Goal: Information Seeking & Learning: Learn about a topic

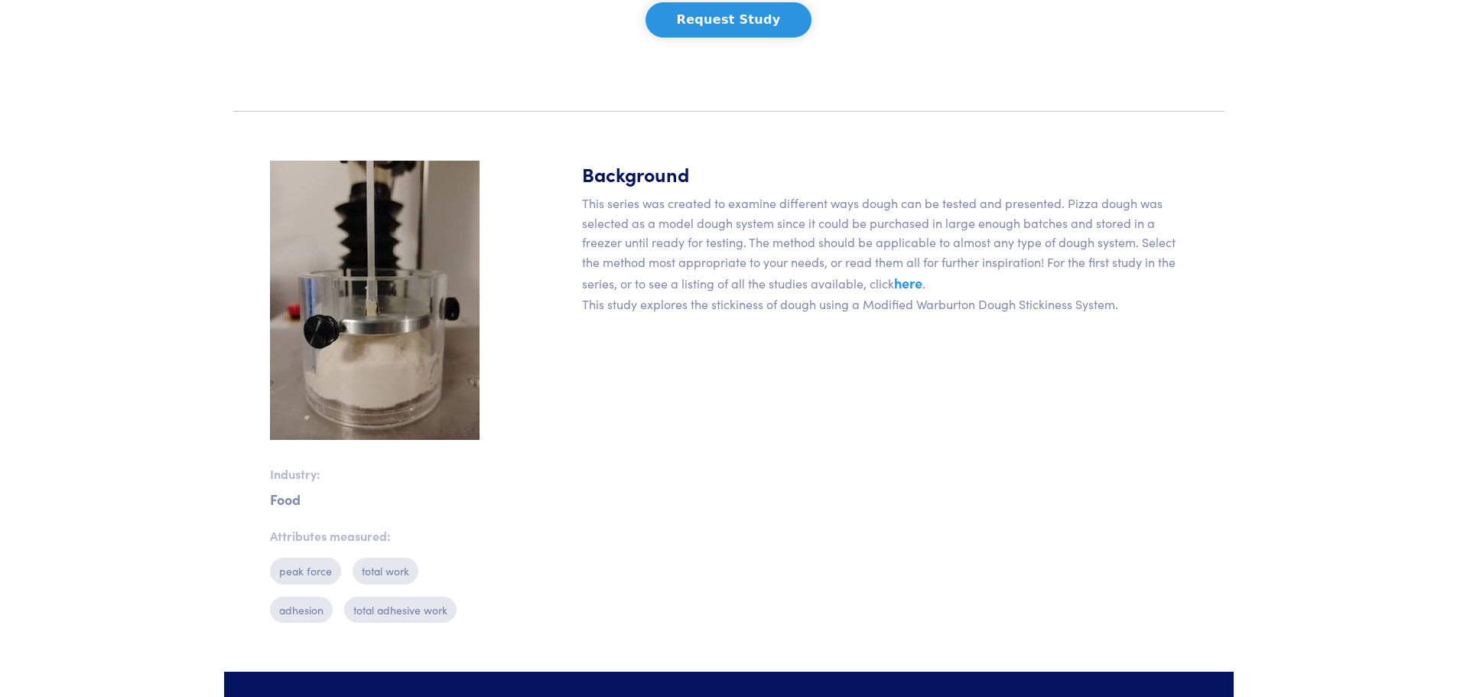
scroll to position [382, 0]
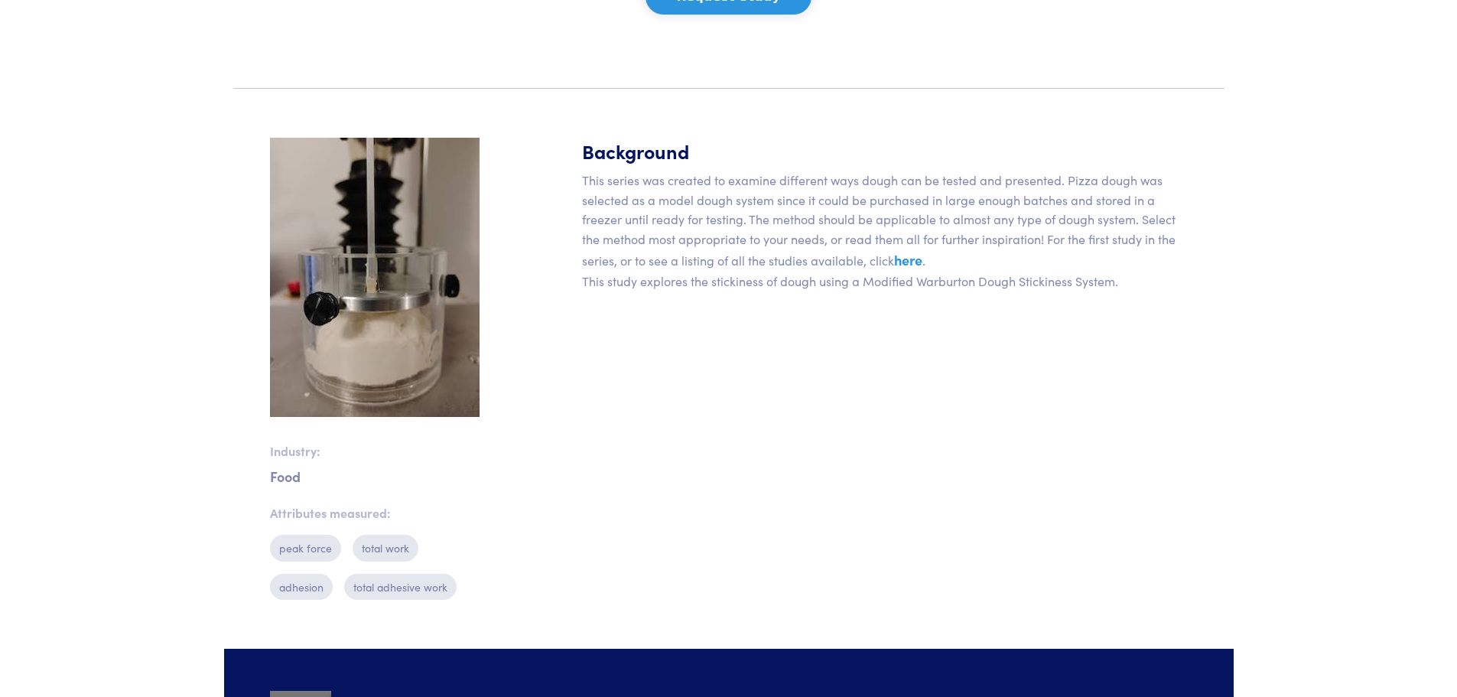
click at [913, 259] on link "here" at bounding box center [908, 259] width 28 height 19
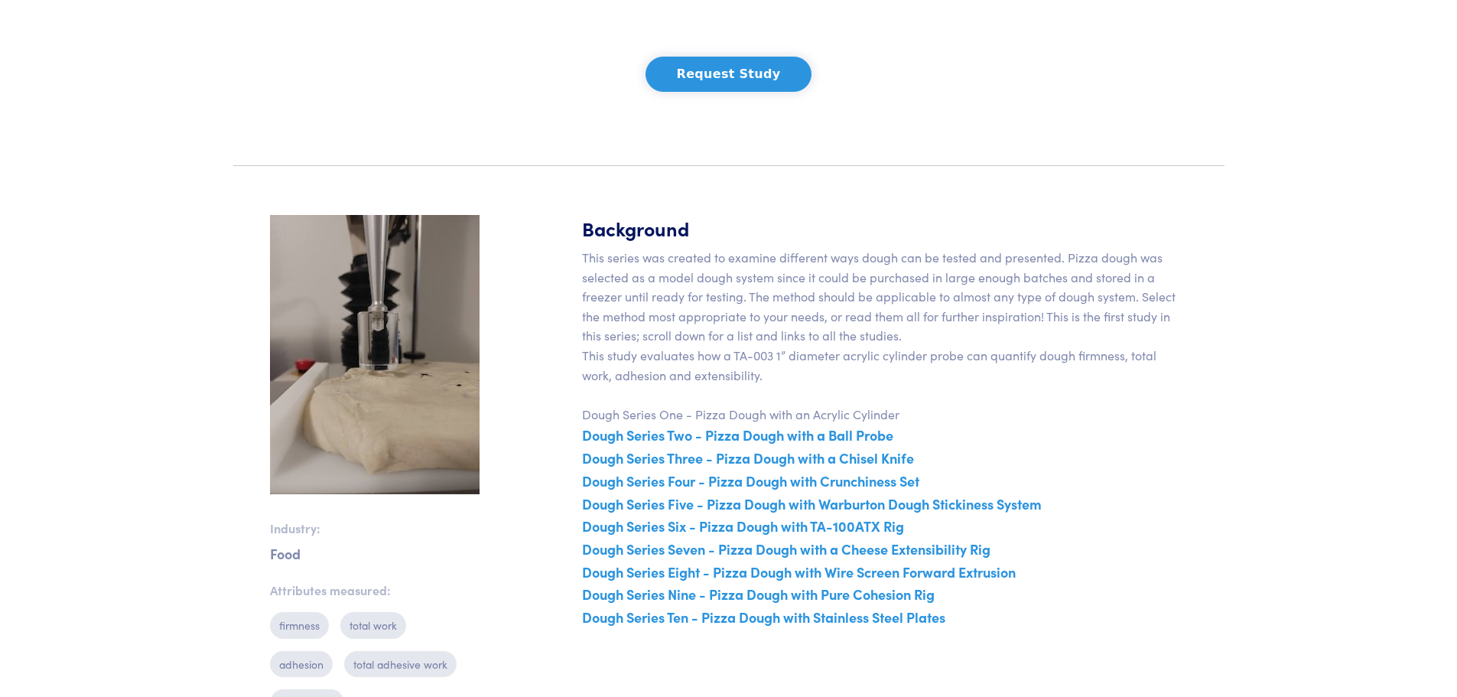
scroll to position [306, 0]
click at [893, 571] on link "Dough Series Eight - Pizza Dough with Wire Screen Forward Extrusion" at bounding box center [799, 570] width 434 height 19
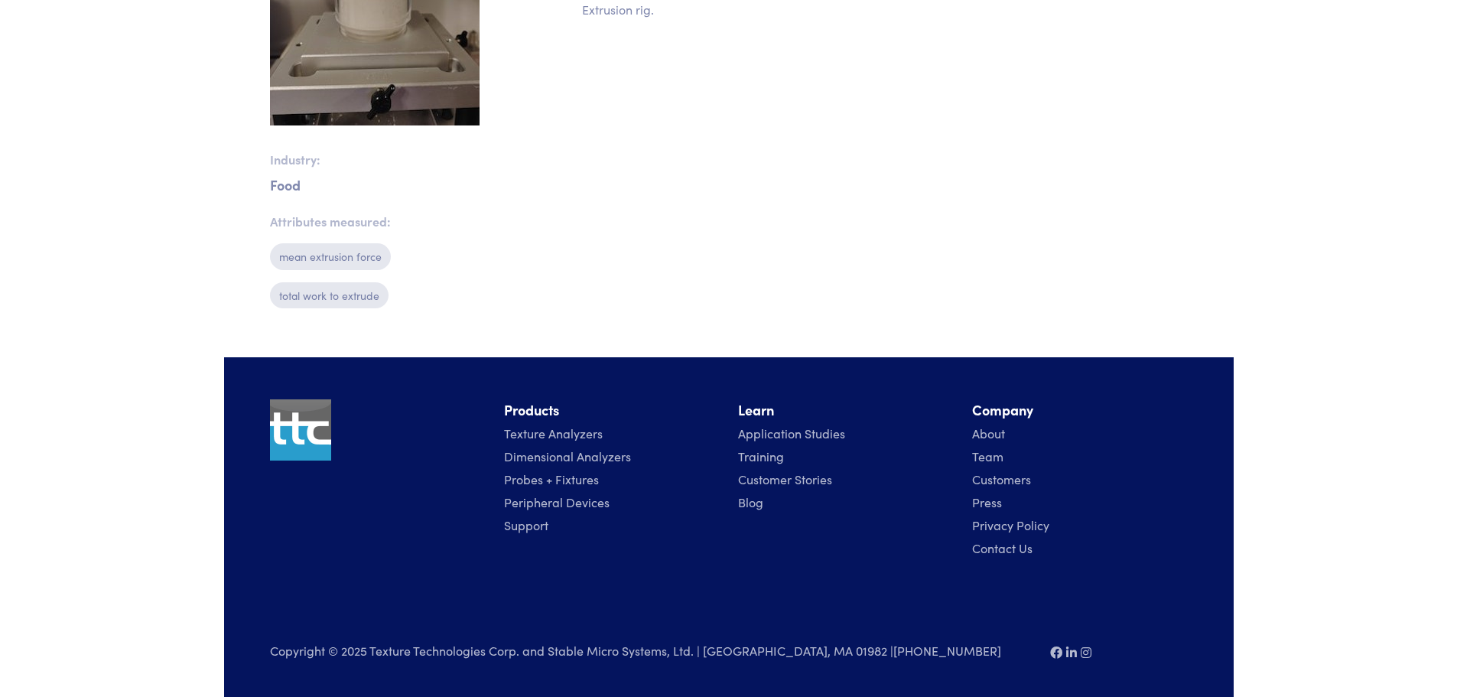
scroll to position [675, 0]
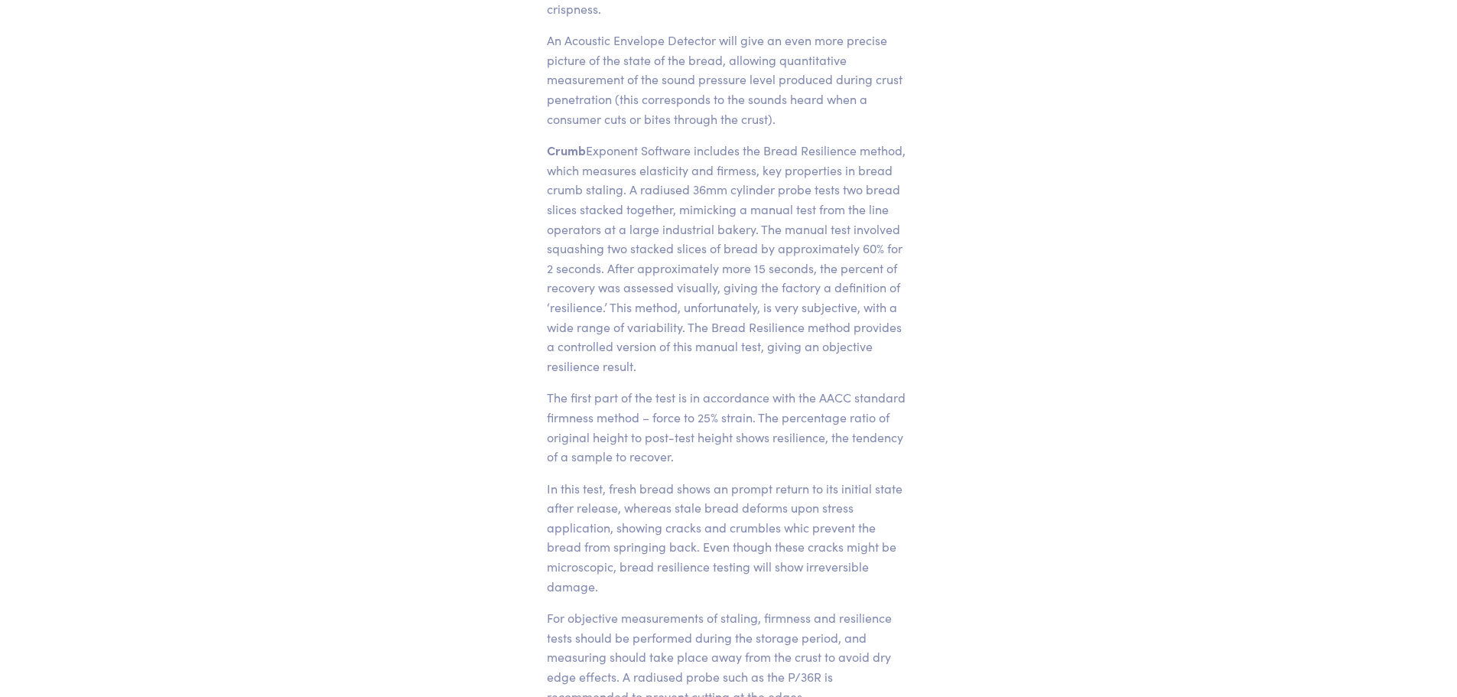
scroll to position [2294, 0]
